Goal: Use online tool/utility: Use online tool/utility

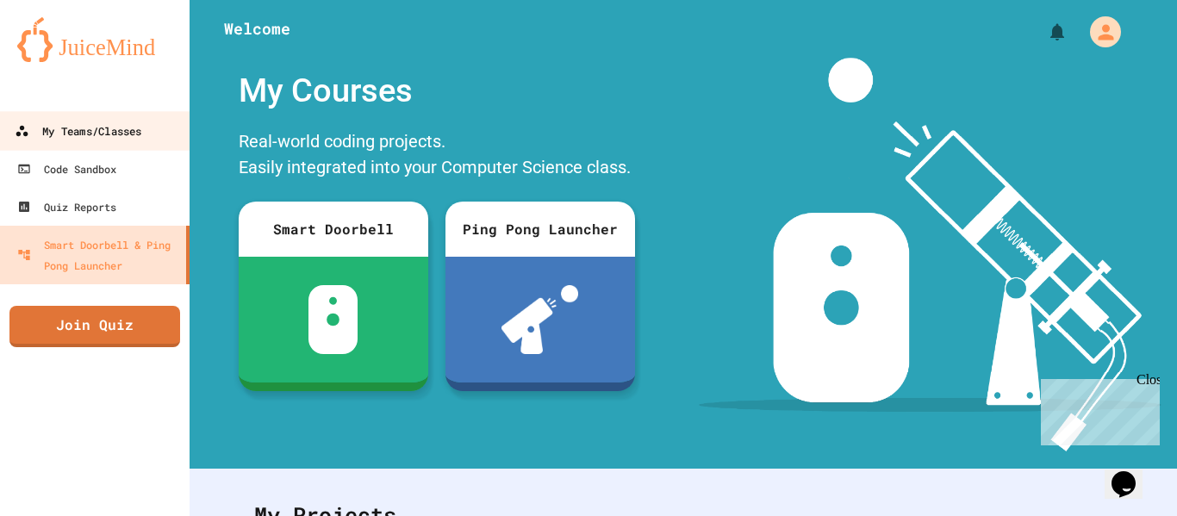
click at [91, 124] on div "My Teams/Classes" at bounding box center [78, 132] width 127 height 22
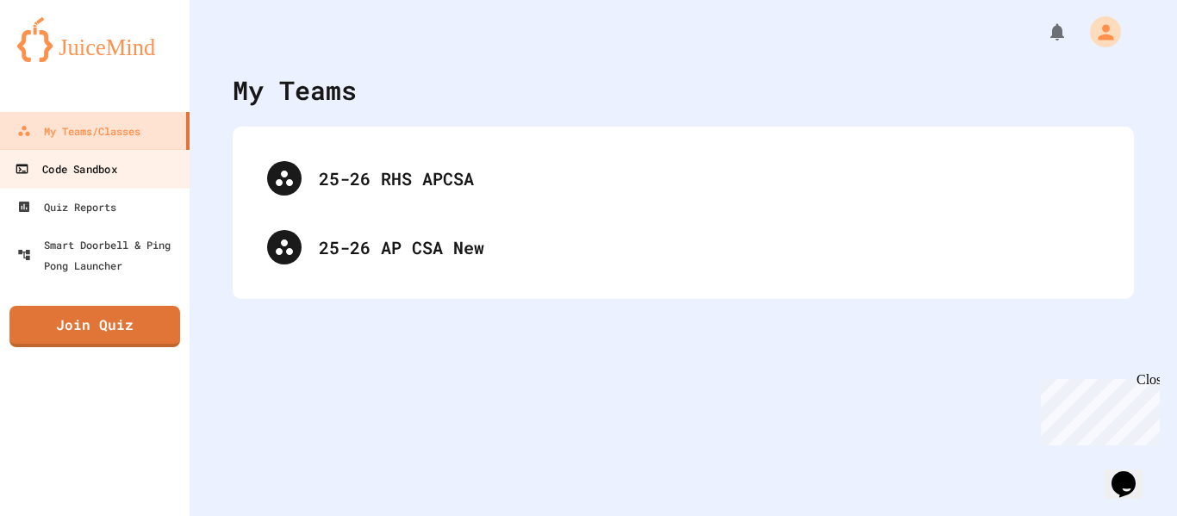
click at [83, 165] on div "Code Sandbox" at bounding box center [66, 170] width 102 height 22
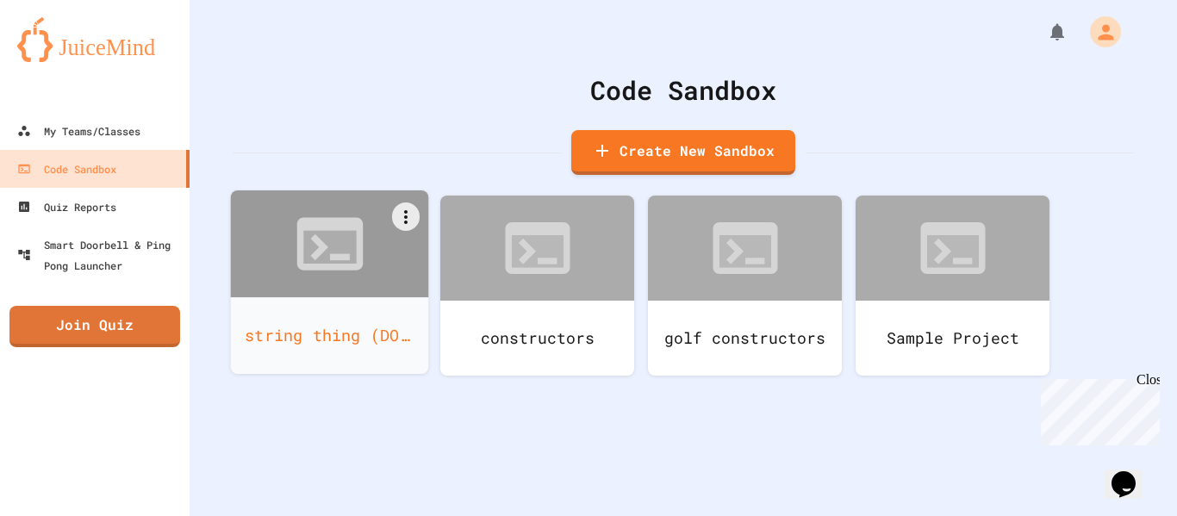
click at [330, 292] on div at bounding box center [330, 243] width 198 height 107
